Goal: Information Seeking & Learning: Understand process/instructions

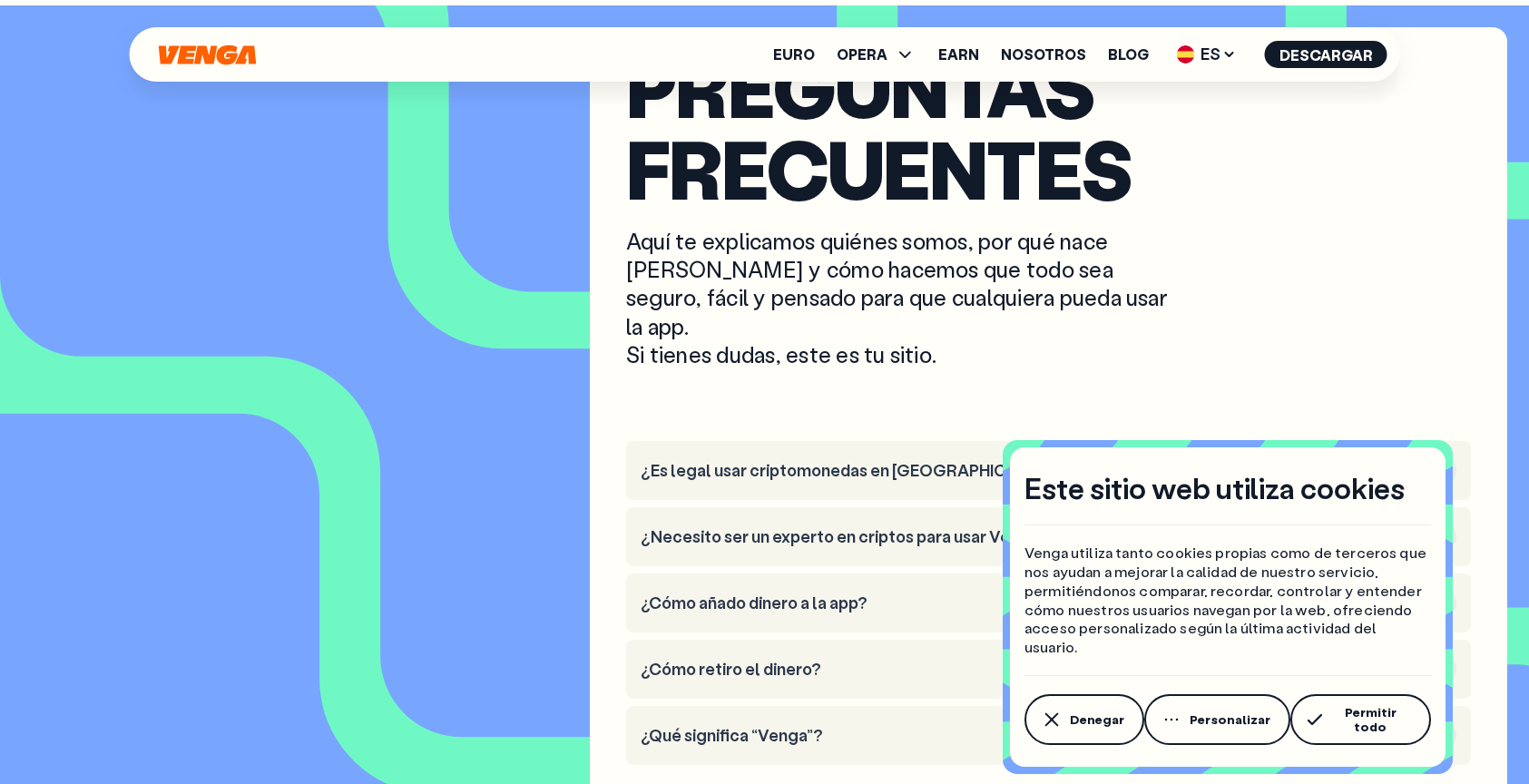
scroll to position [8340, 0]
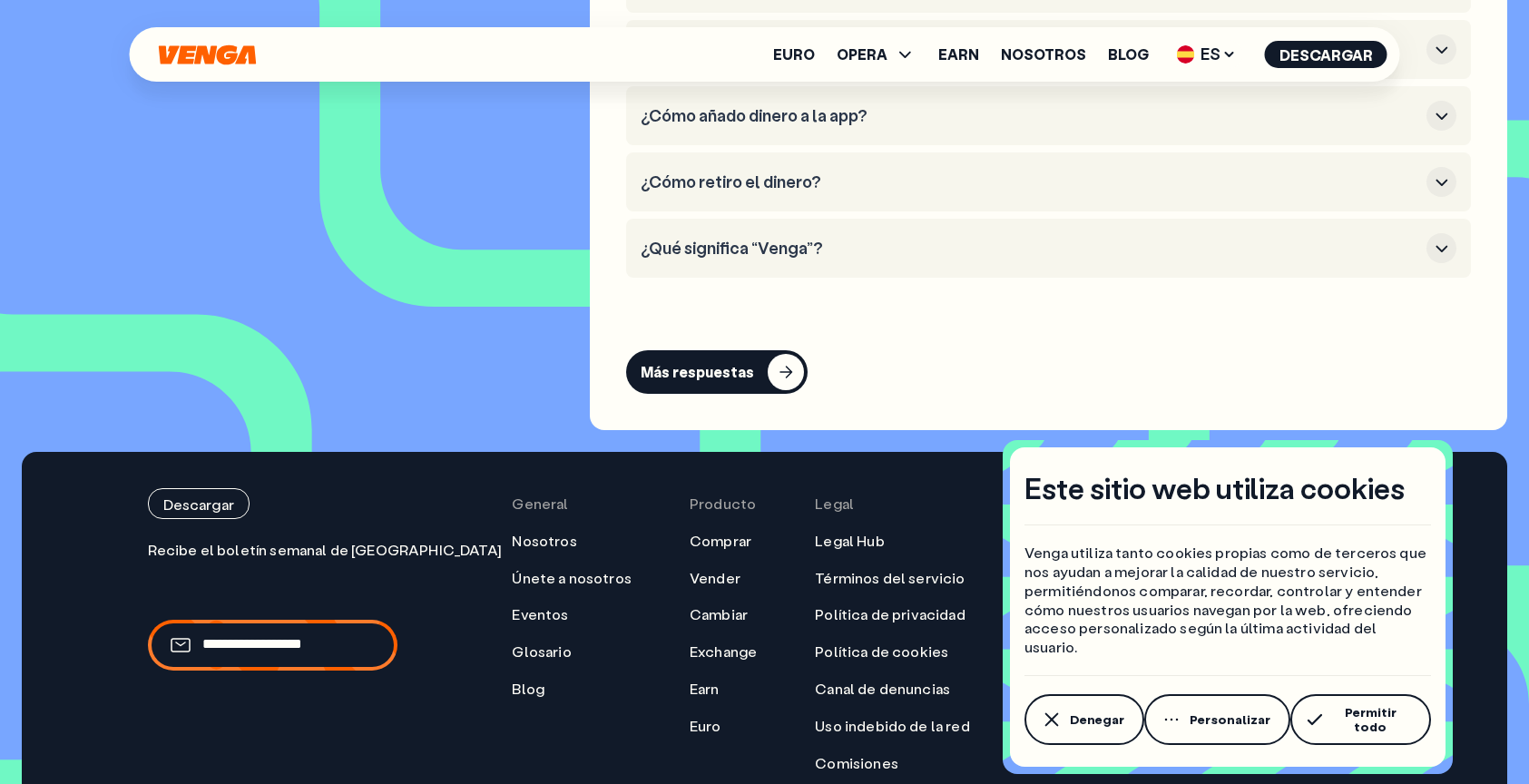
click at [414, 501] on div "Descargar Únete a nuestra comunidad General Nosotros Únete a nosotros Eventos G…" at bounding box center [764, 629] width 1234 height 284
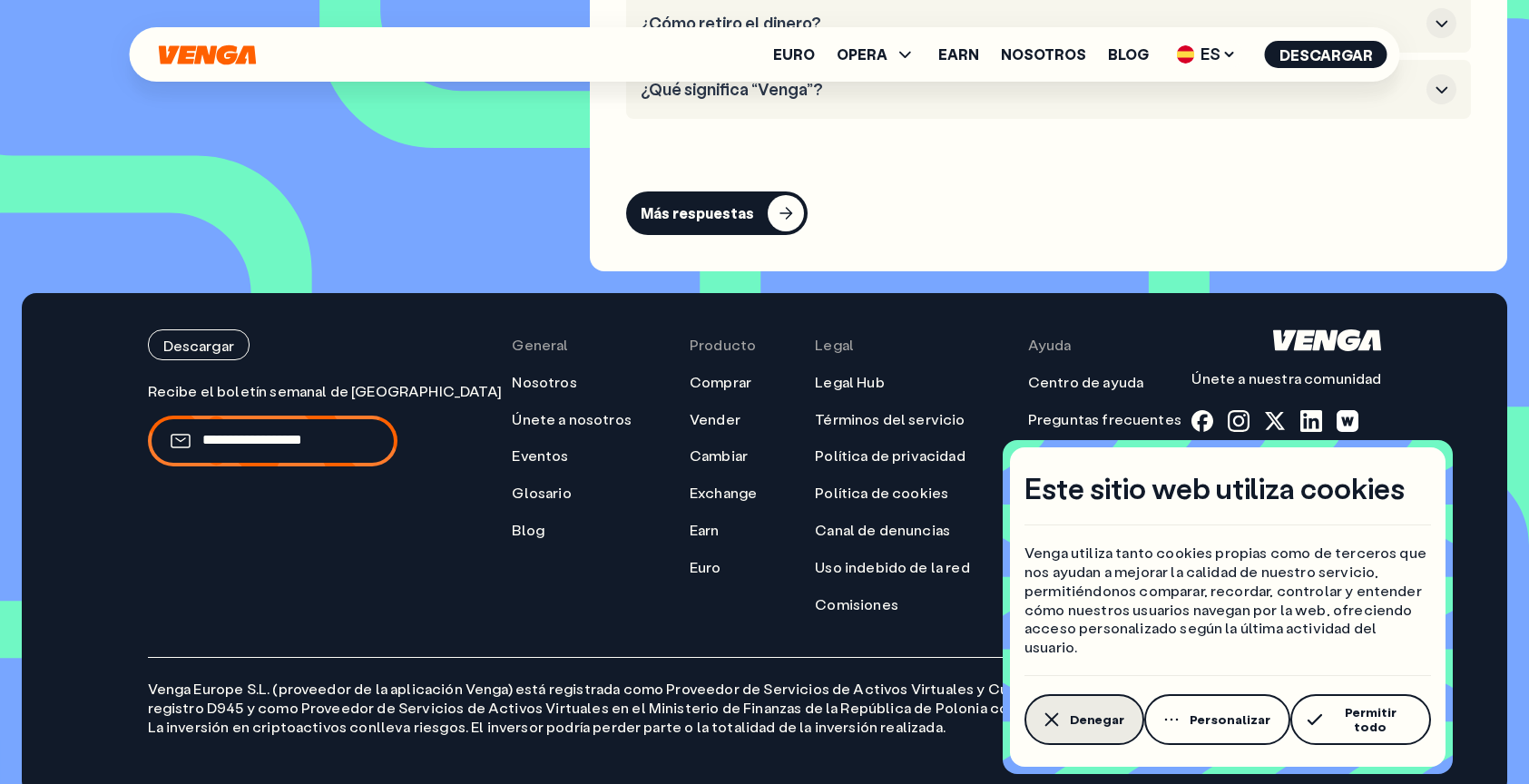
scroll to position [8661, 0]
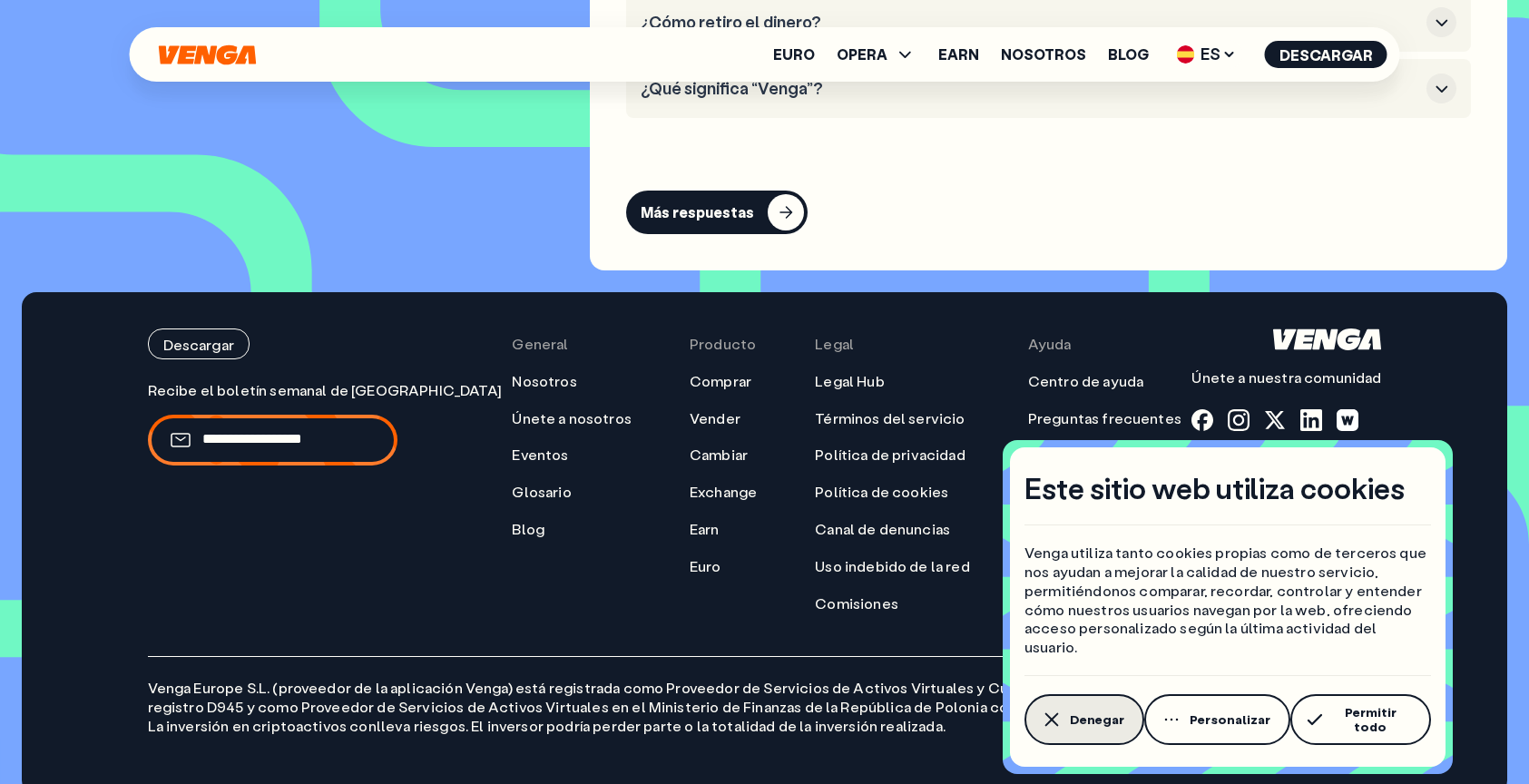
click at [1106, 720] on span "Denegar" at bounding box center [1097, 719] width 55 height 14
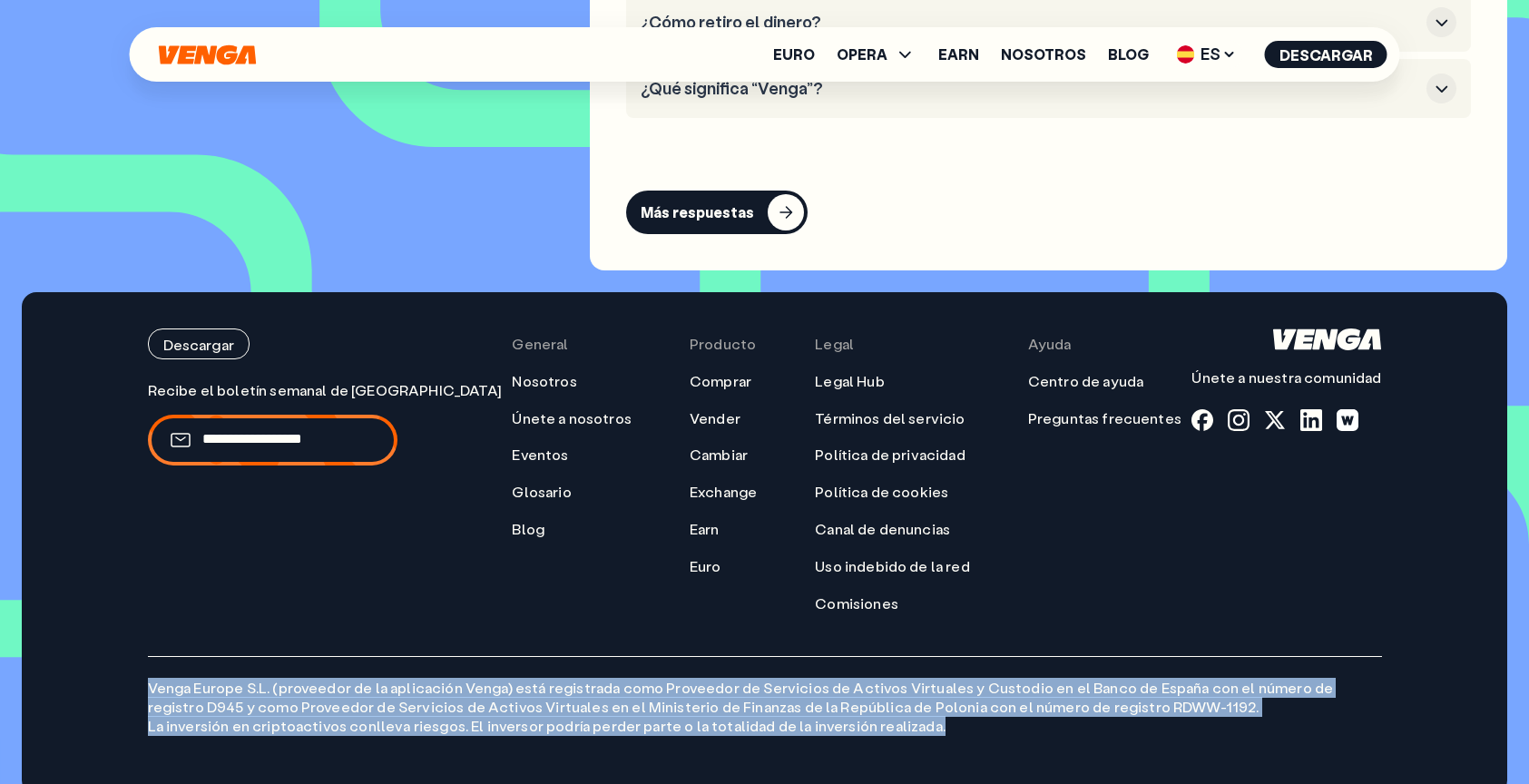
drag, startPoint x: 141, startPoint y: 661, endPoint x: 1019, endPoint y: 704, distance: 879.1
click at [1020, 703] on div "Descargar Únete a nuestra comunidad General Nosotros Únete a nosotros Eventos G…" at bounding box center [764, 543] width 1307 height 502
copy p "Venga [GEOGRAPHIC_DATA] S.L. (proveedor de la aplicación Venga) está registrada…"
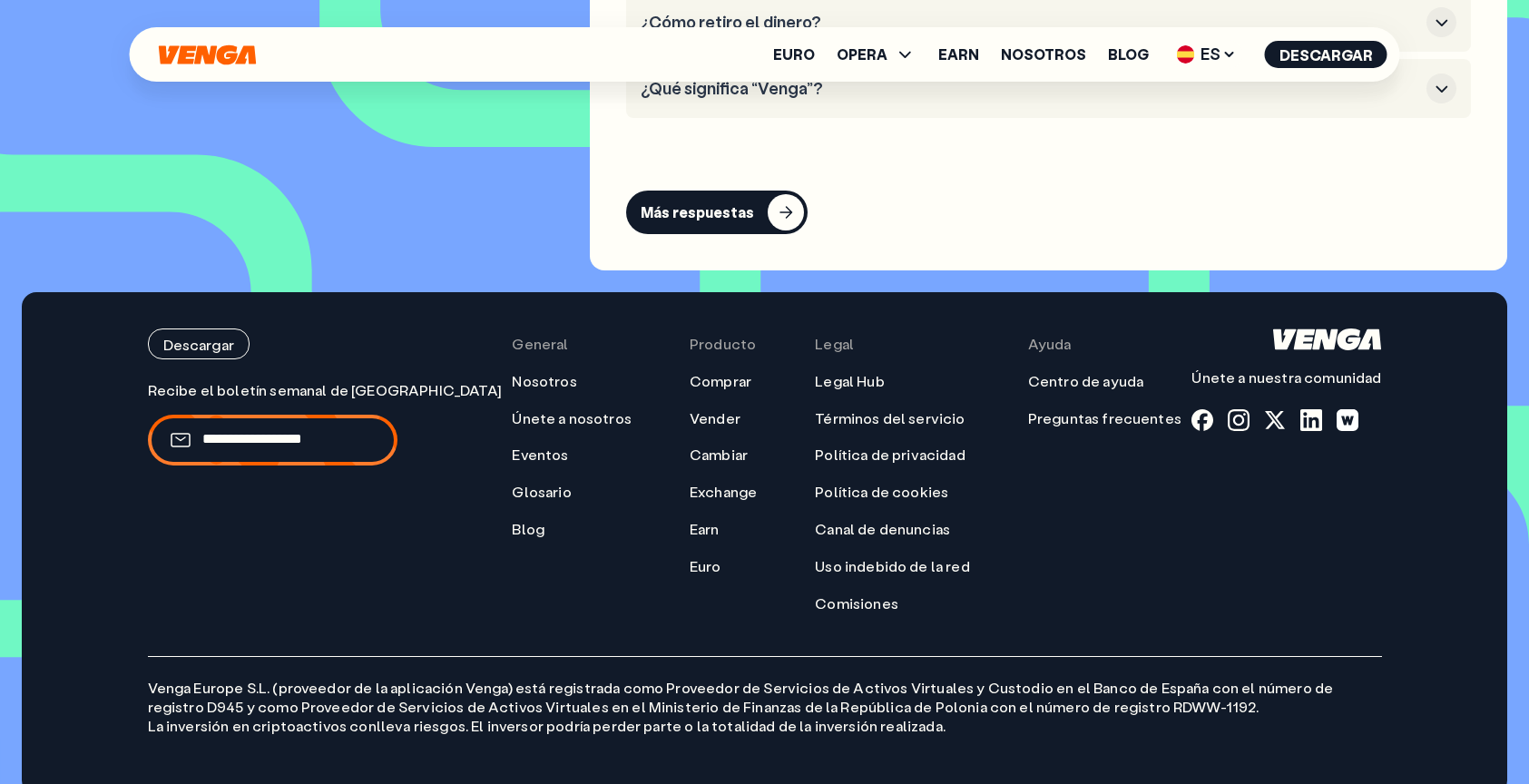
click at [1190, 580] on div "Descargar Únete a nuestra comunidad General Nosotros Únete a nosotros Eventos G…" at bounding box center [764, 469] width 1234 height 284
click at [814, 372] on link "Legal Hub" at bounding box center [848, 382] width 69 height 19
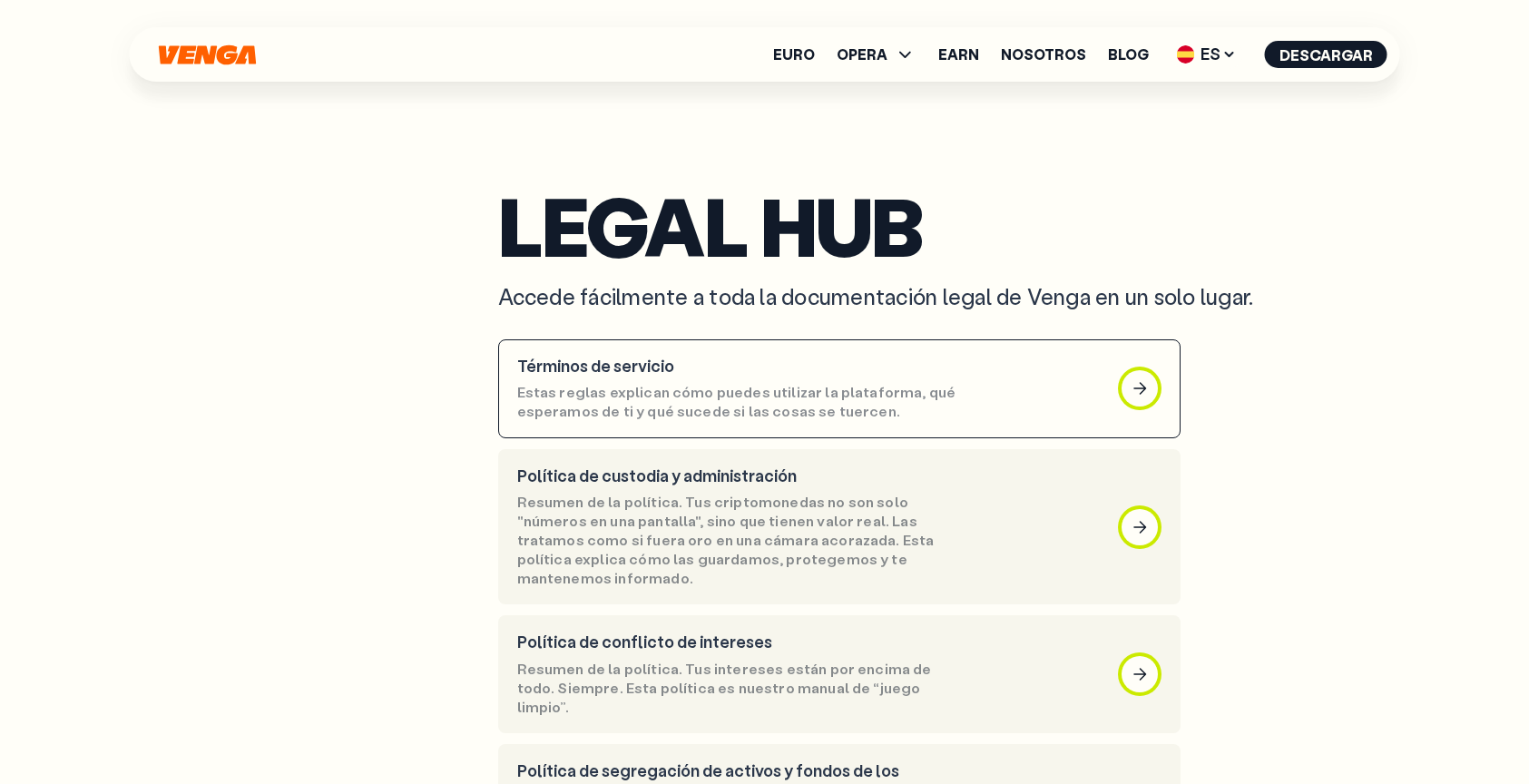
click at [701, 350] on article "Términos de servicio Estas reglas explican cómo puedes utilizar la plataforma, …" at bounding box center [839, 388] width 682 height 99
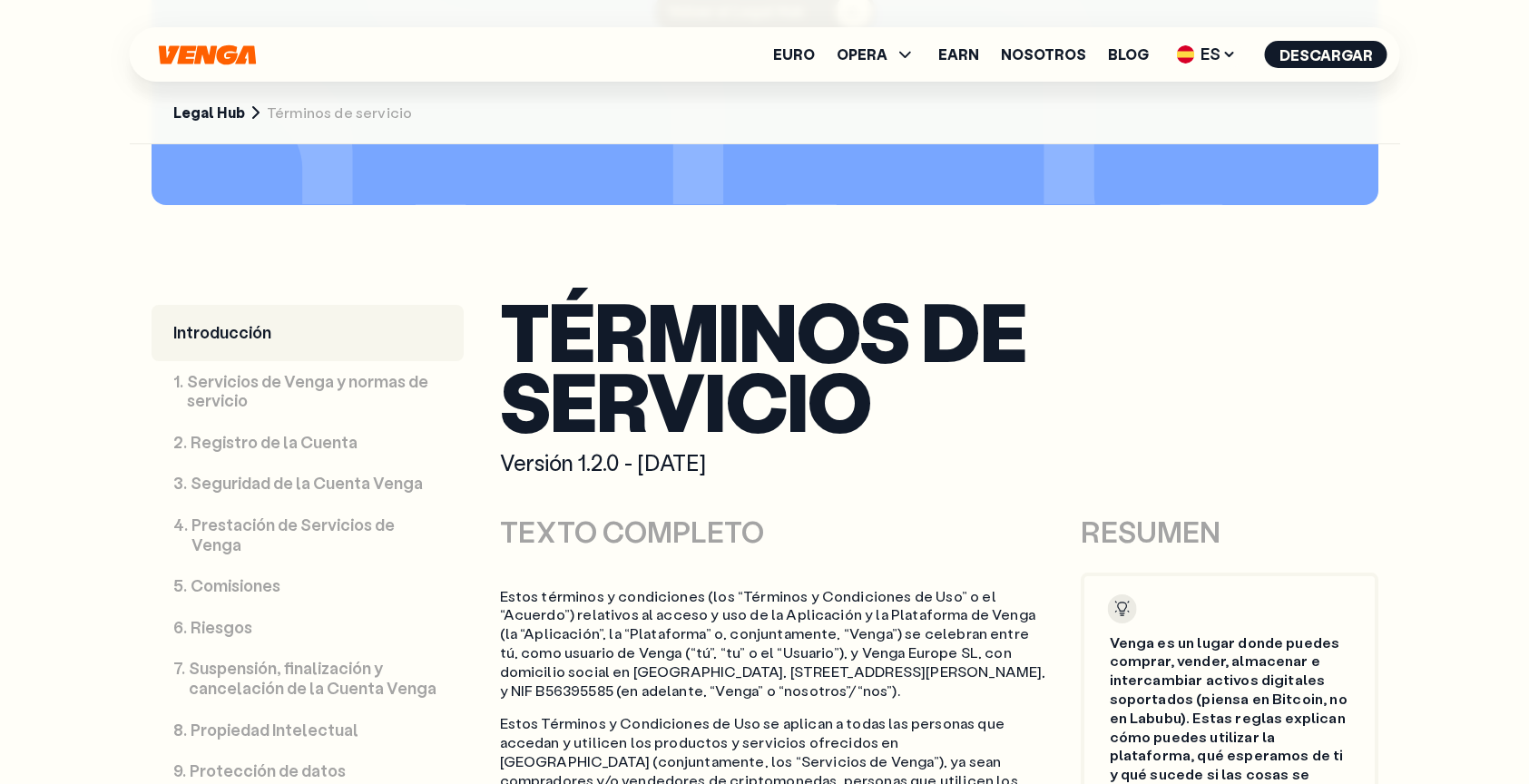
scroll to position [637, 0]
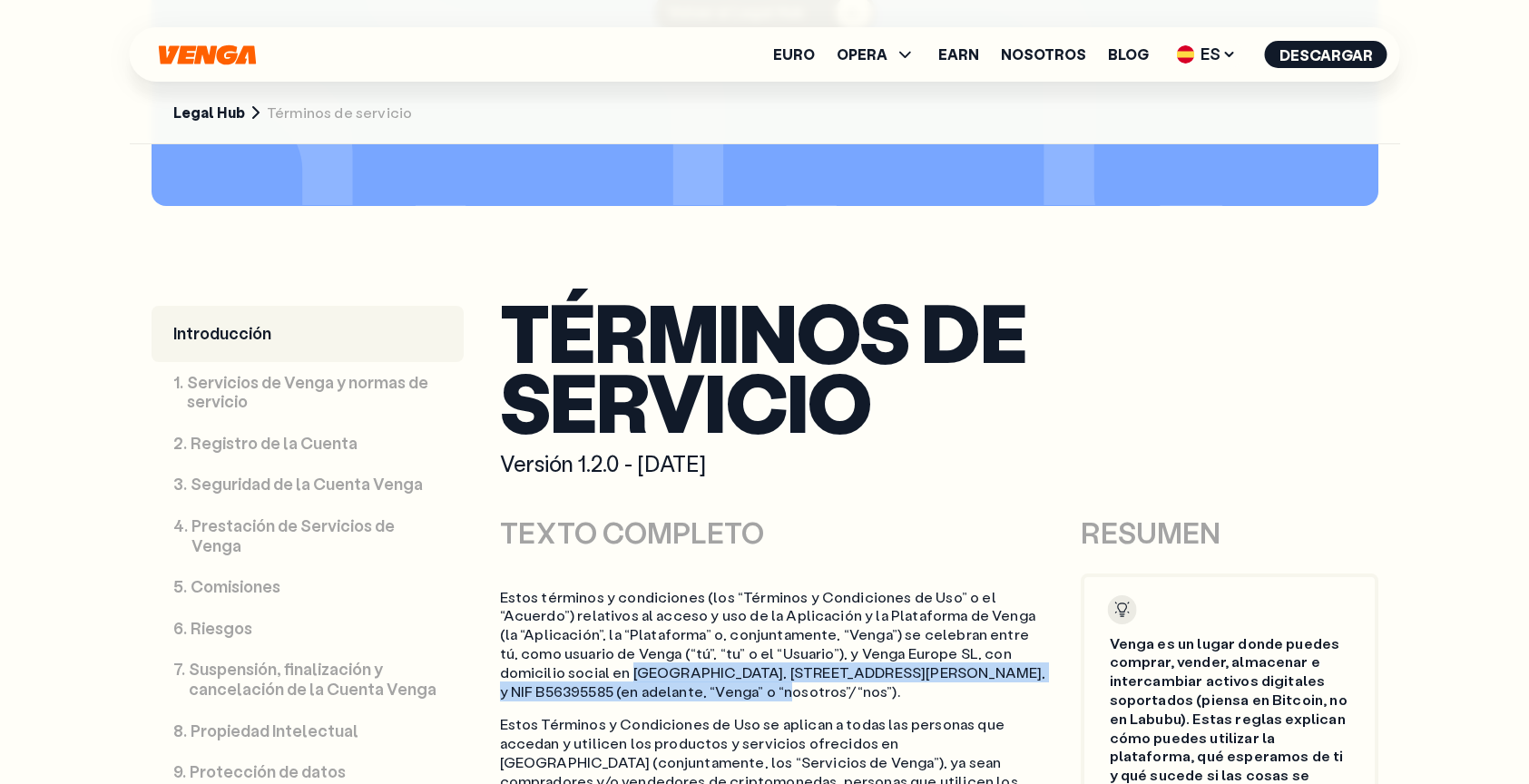
drag, startPoint x: 521, startPoint y: 673, endPoint x: 617, endPoint y: 688, distance: 97.2
click at [617, 688] on p "Estos términos y condiciones (los “Términos y Condiciones de Uso” o el “Acuerdo…" at bounding box center [773, 645] width 548 height 113
copy p "[GEOGRAPHIC_DATA], [STREET_ADDRESS][PERSON_NAME], y NIF B56395585"
